Goal: Task Accomplishment & Management: Complete application form

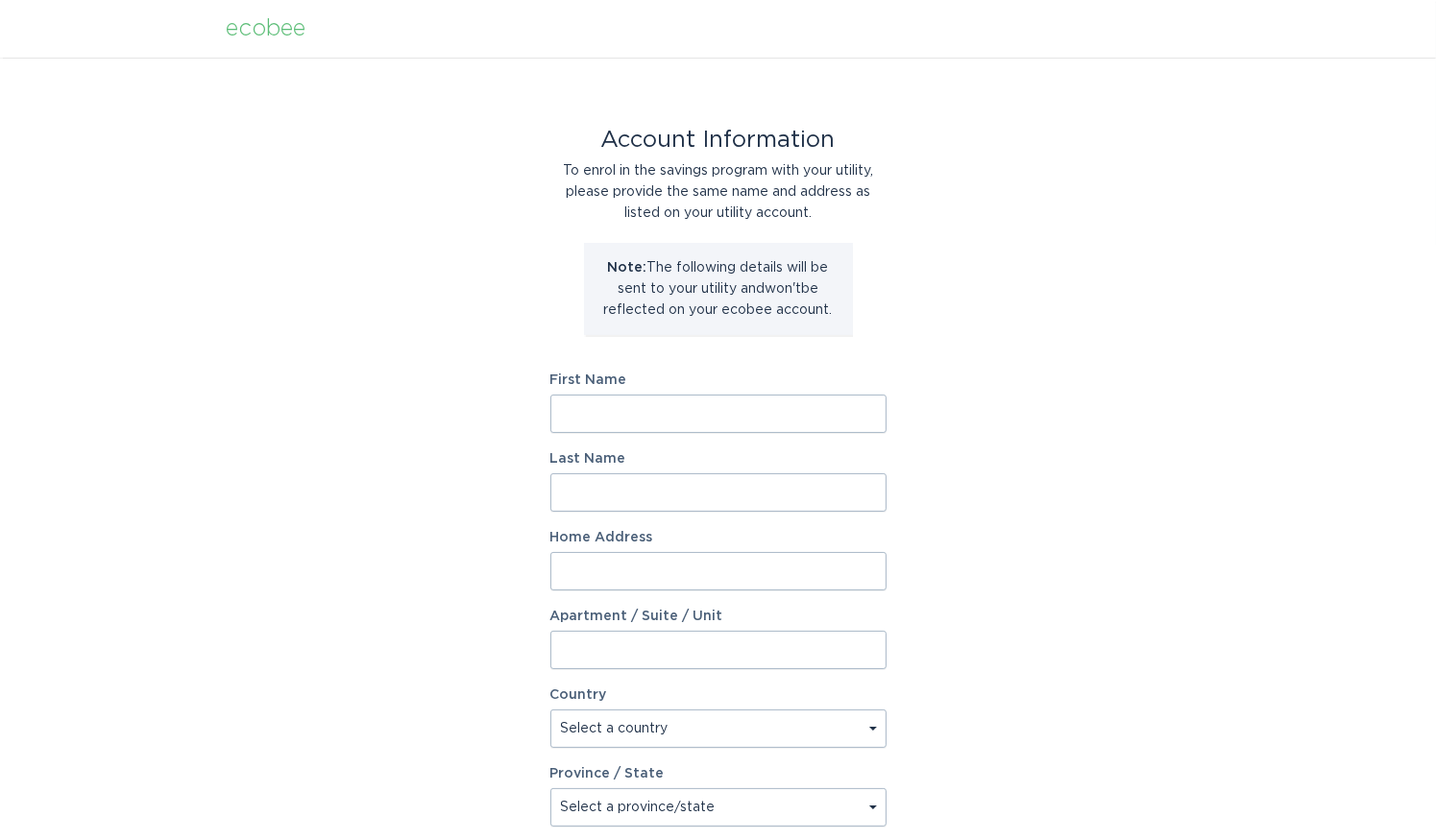
click at [598, 425] on input "First Name" at bounding box center [718, 413] width 336 height 38
type input "[PERSON_NAME]"
paste input "[STREET_ADDRESS]"
click at [564, 571] on input "[STREET_ADDRESS]" at bounding box center [718, 570] width 336 height 38
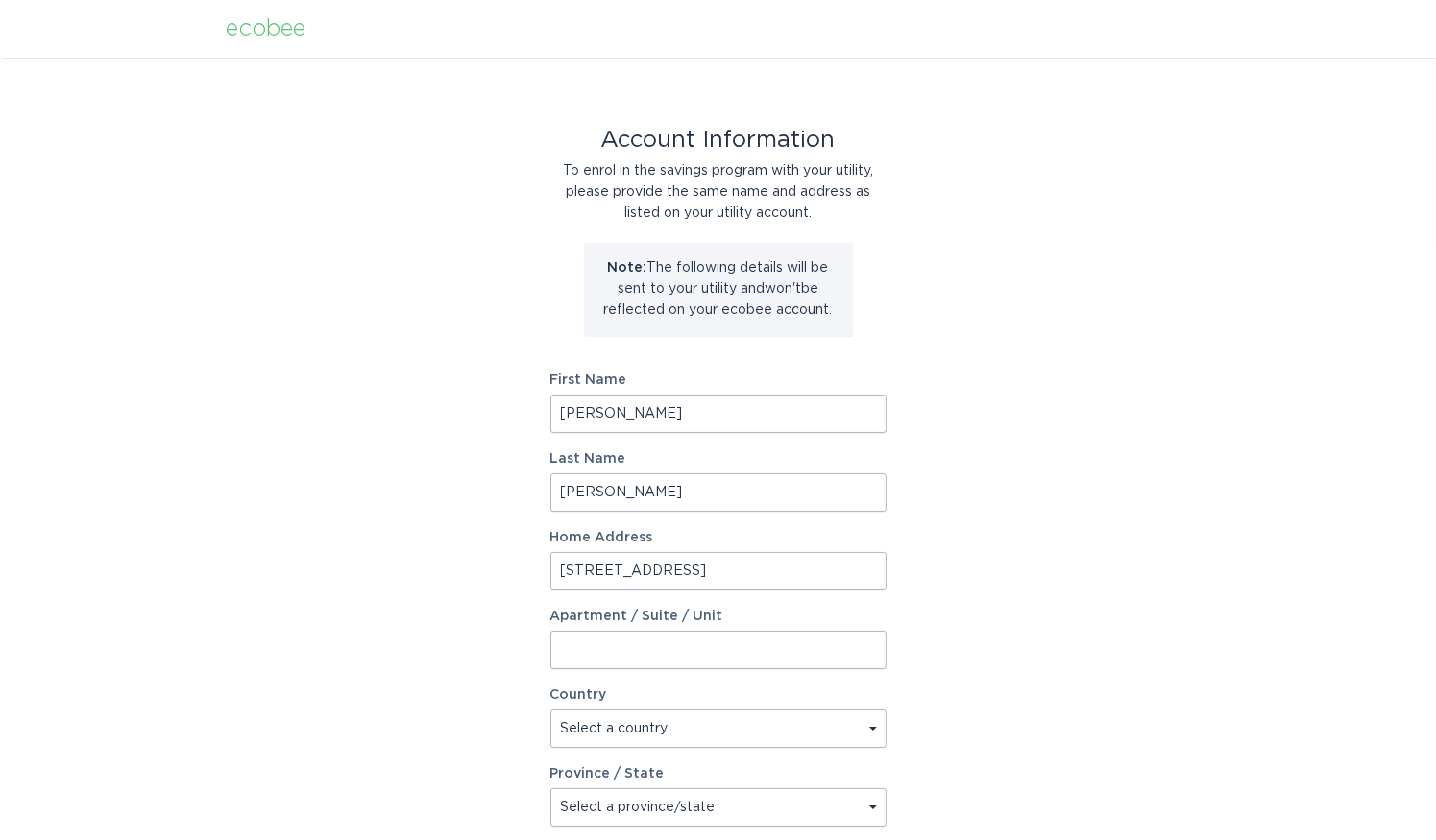
drag, startPoint x: 715, startPoint y: 574, endPoint x: 657, endPoint y: 571, distance: 58.1
click at [657, 571] on input "[STREET_ADDRESS]" at bounding box center [718, 570] width 336 height 38
type input "[STREET_ADDRESS]"
click at [570, 648] on input "Apartment / Suite / Unit" at bounding box center [718, 649] width 336 height 38
paste input "[STREET_ADDRESS]"
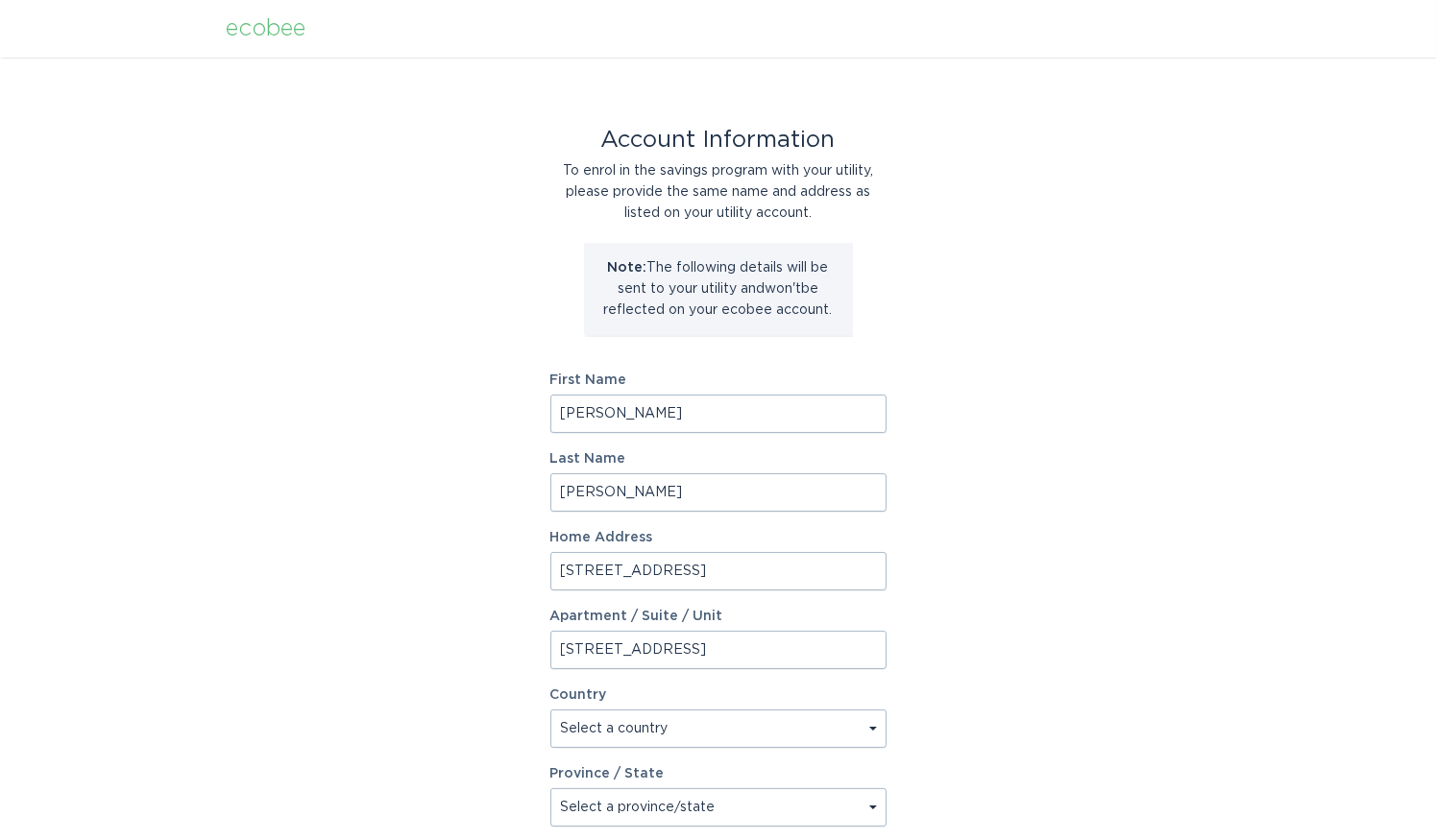
drag, startPoint x: 654, startPoint y: 652, endPoint x: 437, endPoint y: 652, distance: 217.0
click at [437, 652] on div "Account Information To enrol in the savings program with your utility, please p…" at bounding box center [718, 588] width 1436 height 1060
type input "Apt 1405"
click at [604, 735] on select "Select a country [GEOGRAPHIC_DATA] [GEOGRAPHIC_DATA]" at bounding box center [718, 728] width 336 height 38
select select "US"
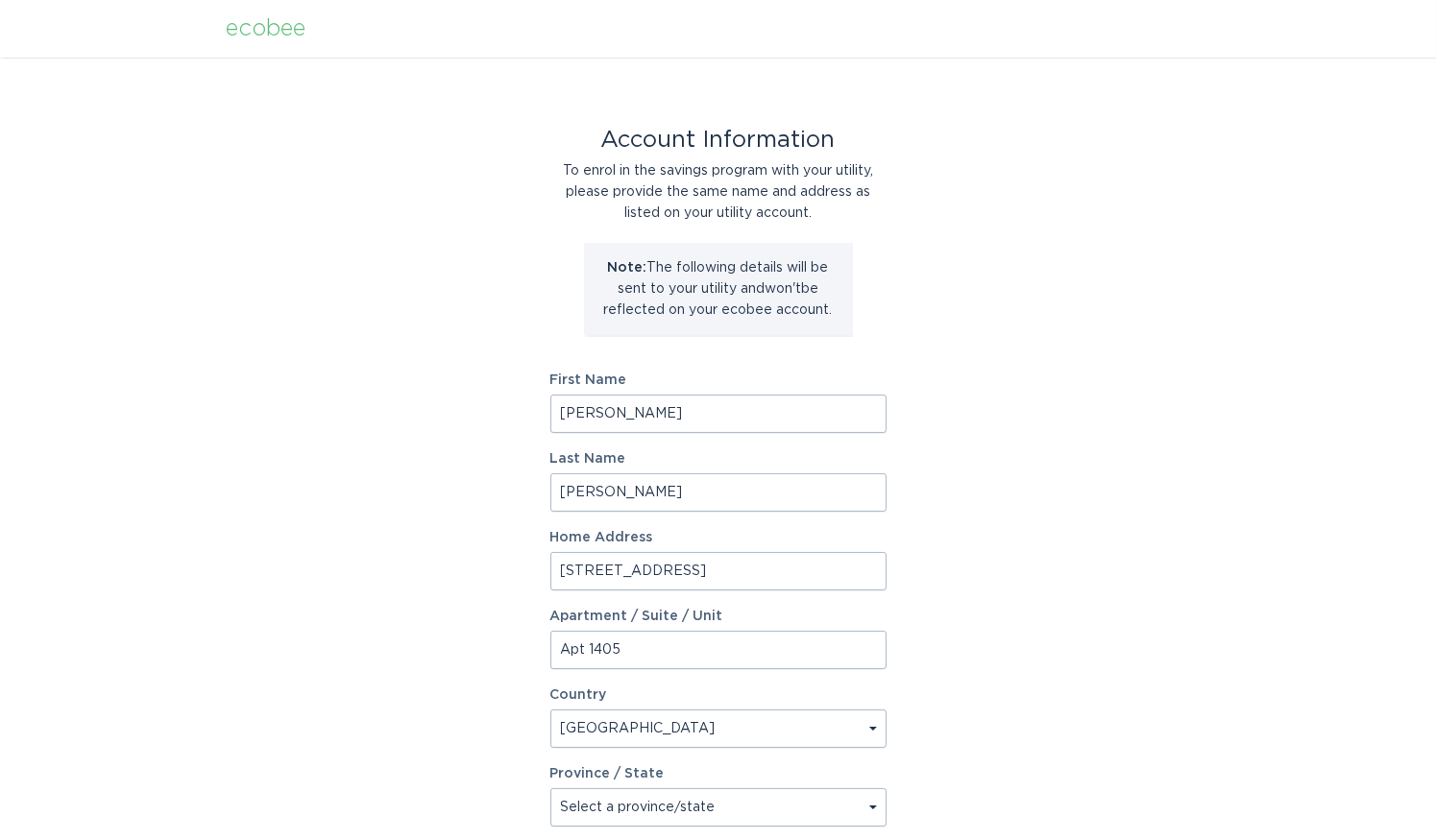
click at [550, 709] on select "Select a country [GEOGRAPHIC_DATA] [GEOGRAPHIC_DATA]" at bounding box center [718, 728] width 336 height 38
click at [627, 808] on select "Select a province/state [US_STATE] [US_STATE] [US_STATE] [US_STATE] [US_STATE] …" at bounding box center [718, 807] width 336 height 38
select select "NY"
click at [550, 788] on select "Select a province/state [US_STATE] [US_STATE] [US_STATE] [US_STATE] [US_STATE] …" at bounding box center [718, 807] width 336 height 38
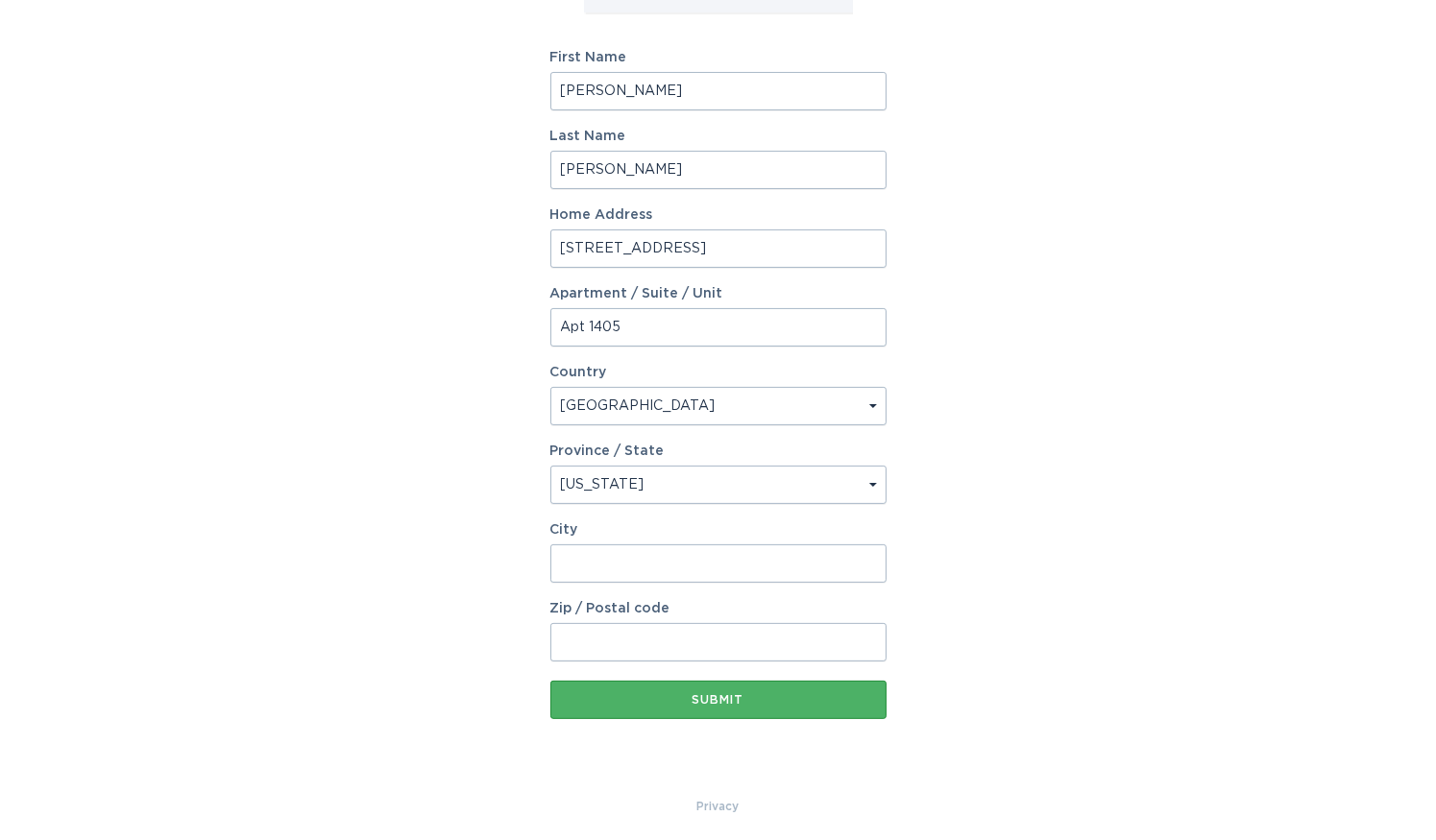
scroll to position [327, 0]
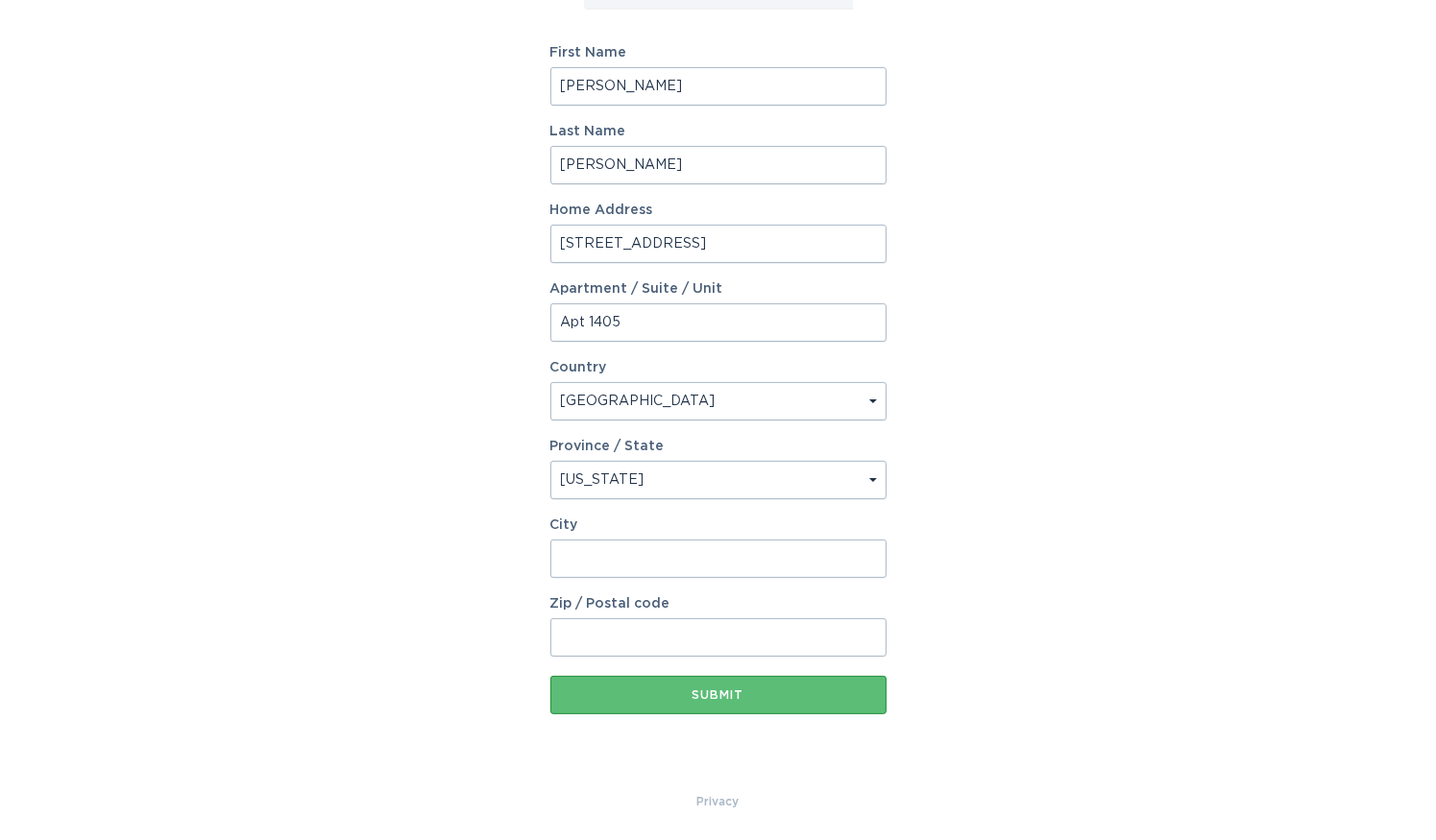
click at [592, 552] on input "City" at bounding box center [718, 558] width 336 height 38
type input "[US_STATE]"
type input "10023"
click at [740, 712] on button "Submit" at bounding box center [718, 694] width 336 height 38
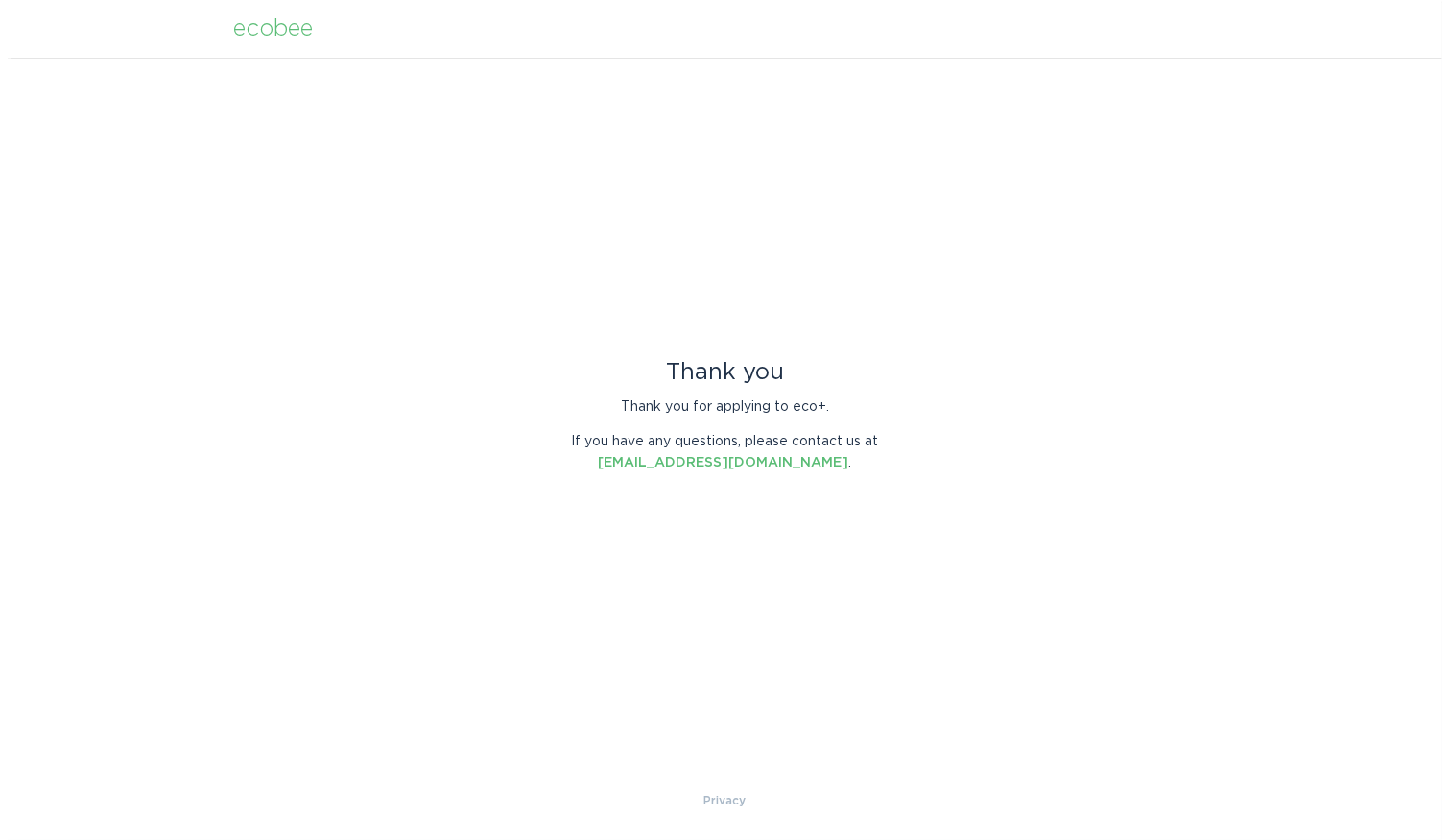
scroll to position [0, 0]
